Goal: Task Accomplishment & Management: Use online tool/utility

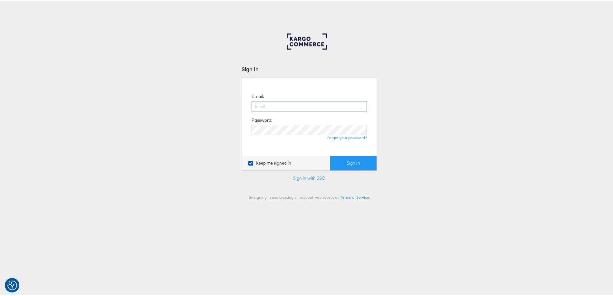
click at [281, 103] on input "email" at bounding box center [309, 105] width 115 height 10
type input "[PERSON_NAME][EMAIL_ADDRESS][PERSON_NAME][DOMAIN_NAME]"
click at [330, 155] on button "Sign In" at bounding box center [353, 162] width 46 height 14
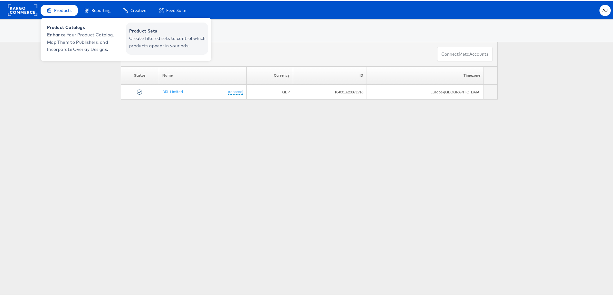
drag, startPoint x: 151, startPoint y: 38, endPoint x: 155, endPoint y: 38, distance: 3.5
click at [151, 38] on span "Create filtered sets to control which products appear in your ads." at bounding box center [167, 41] width 77 height 15
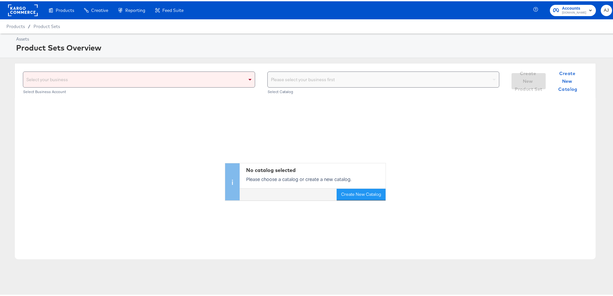
drag, startPoint x: 248, startPoint y: 81, endPoint x: 239, endPoint y: 82, distance: 9.2
click at [248, 81] on span at bounding box center [251, 78] width 8 height 15
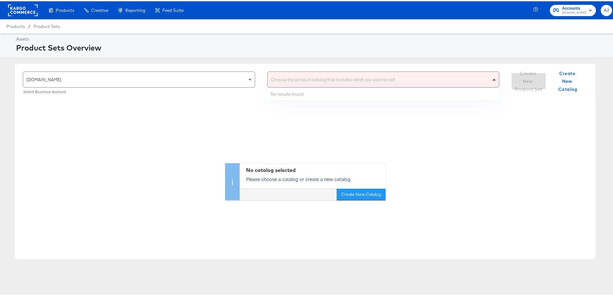
click at [312, 80] on div "Choose the product catalog that includes what you want to sell" at bounding box center [384, 78] width 232 height 15
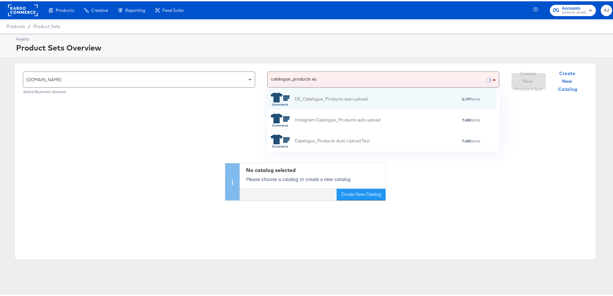
scroll to position [57, 224]
type input "catalogue_products aut"
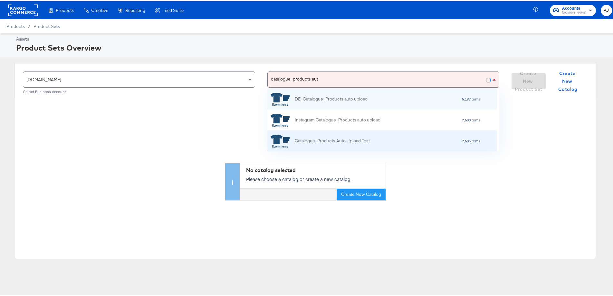
click at [381, 140] on div "7,685 items" at bounding box center [425, 140] width 111 height 5
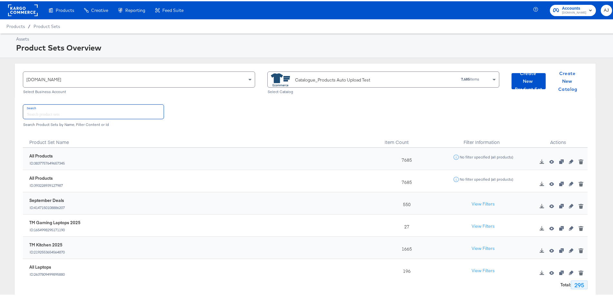
click at [105, 113] on input "text" at bounding box center [93, 110] width 140 height 14
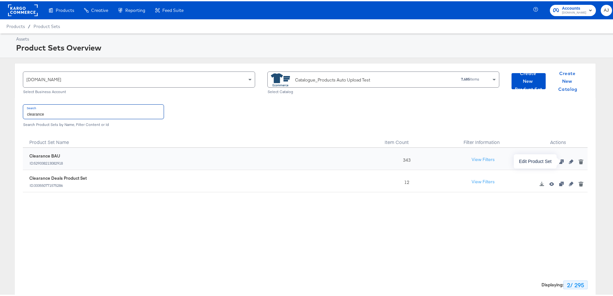
type input "clearance"
click at [569, 159] on icon "button" at bounding box center [571, 160] width 5 height 5
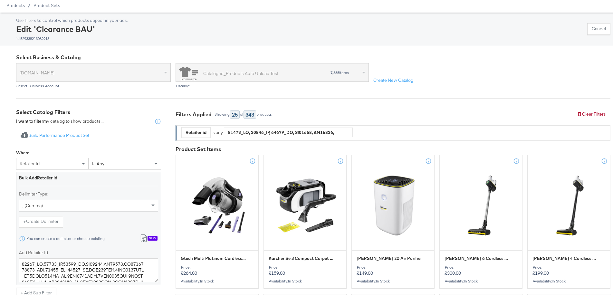
scroll to position [32, 0]
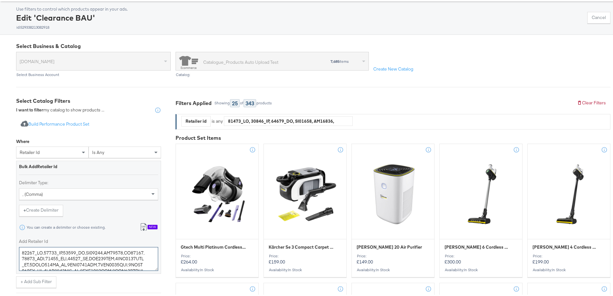
click at [132, 260] on textarea "Add Retailer Id" at bounding box center [88, 258] width 139 height 24
drag, startPoint x: 72, startPoint y: 257, endPoint x: 41, endPoint y: 256, distance: 31.6
click at [41, 256] on textarea "Add Retailer Id" at bounding box center [88, 258] width 139 height 24
type textarea "20237_BK,25041_GM,28000_SS,GF17014,GF17015,GF12012,15661_PBK,15583_DIX,15510_BK…"
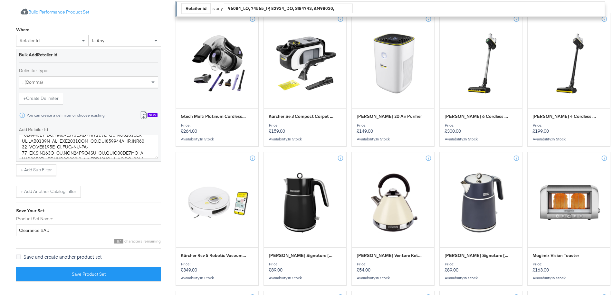
scroll to position [161, 0]
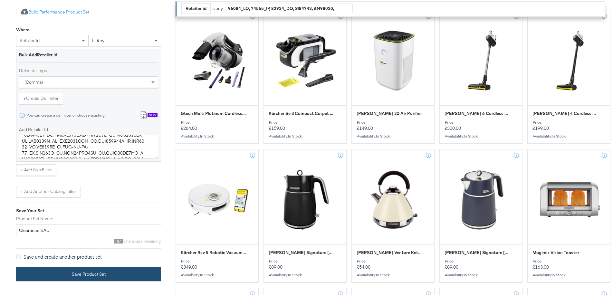
click at [105, 277] on button "Save Product Set" at bounding box center [88, 273] width 145 height 14
